Goal: Information Seeking & Learning: Learn about a topic

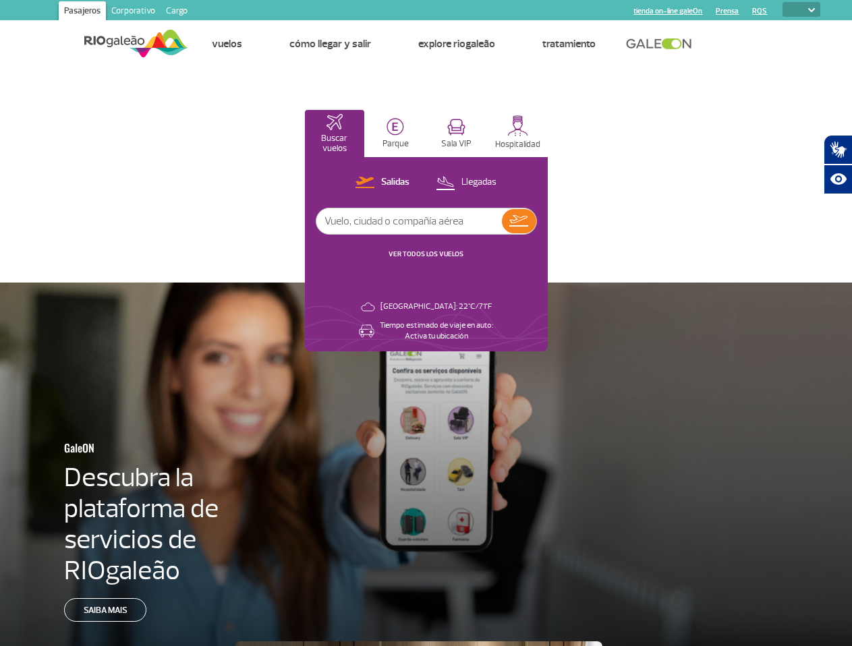
click at [726, 11] on link "Prensa" at bounding box center [726, 11] width 23 height 9
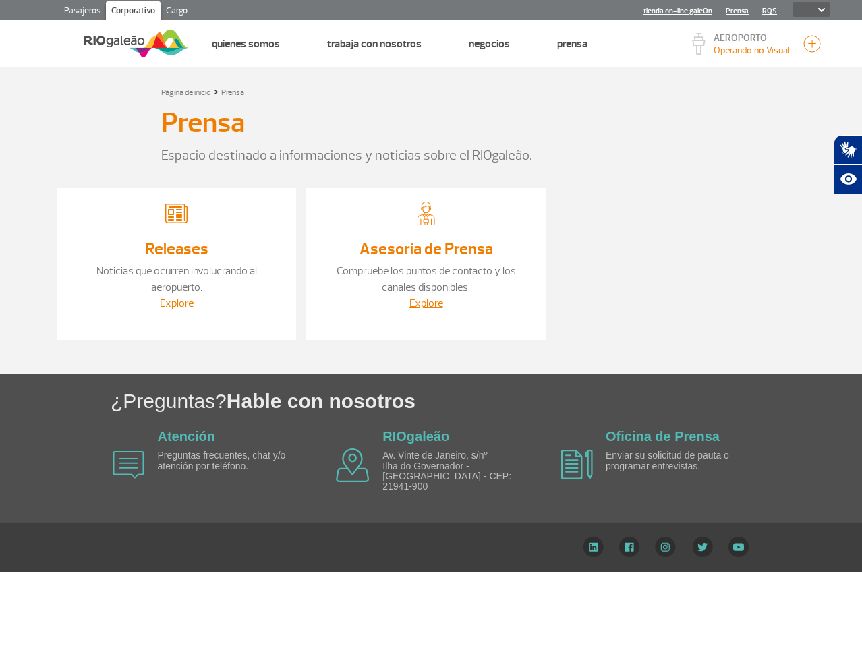
click at [186, 303] on link "Explore" at bounding box center [177, 303] width 34 height 13
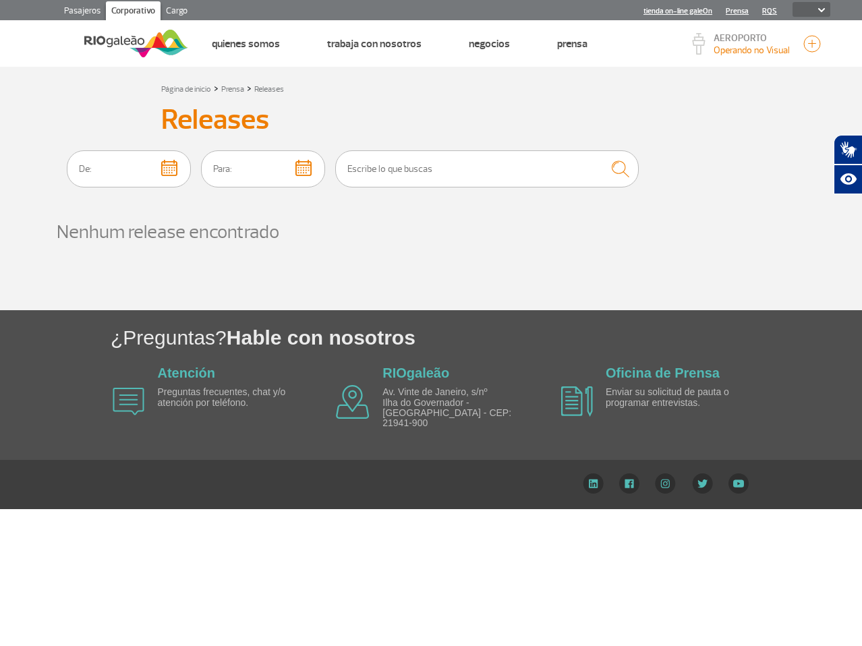
click at [117, 43] on img at bounding box center [136, 43] width 104 height 33
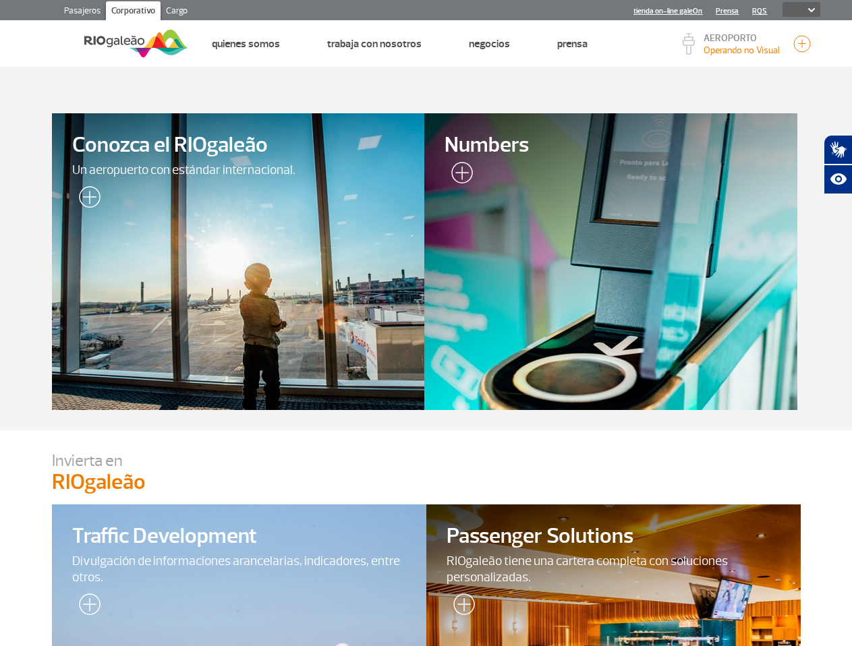
click at [809, 14] on select "PT ENG ESP" at bounding box center [801, 9] width 38 height 15
select select "pt-BR"
click at [782, 2] on select "PT ENG ESP" at bounding box center [801, 9] width 38 height 15
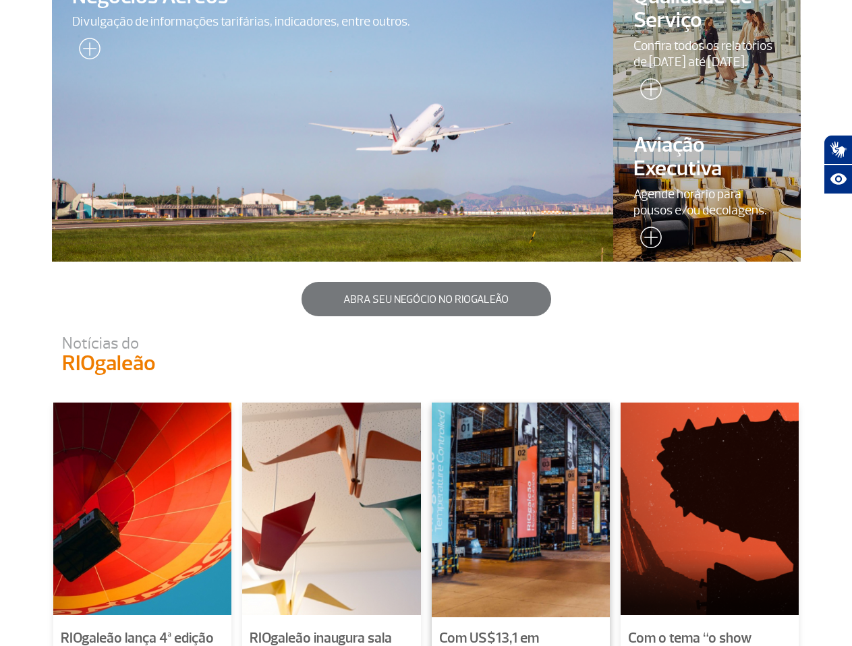
scroll to position [921, 0]
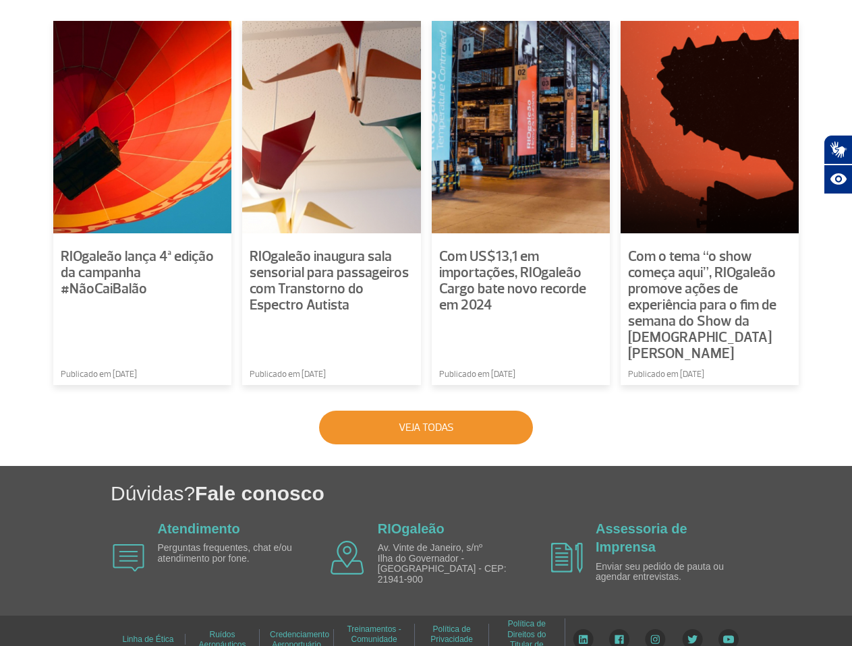
click at [448, 419] on button "Veja todas" at bounding box center [426, 428] width 214 height 34
